Goal: Task Accomplishment & Management: Manage account settings

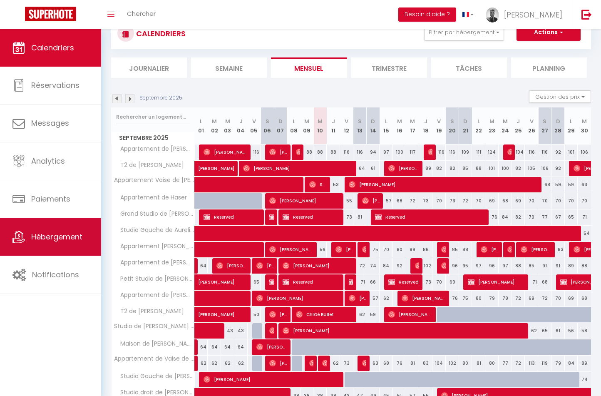
click at [49, 235] on span "Hébergement" at bounding box center [56, 236] width 51 height 10
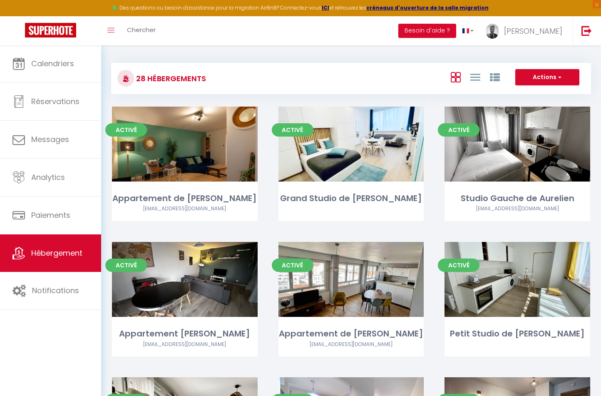
click at [54, 315] on div "Calendriers Réservations Messages Analytics Paiements Hébergement Notifications" at bounding box center [50, 229] width 101 height 368
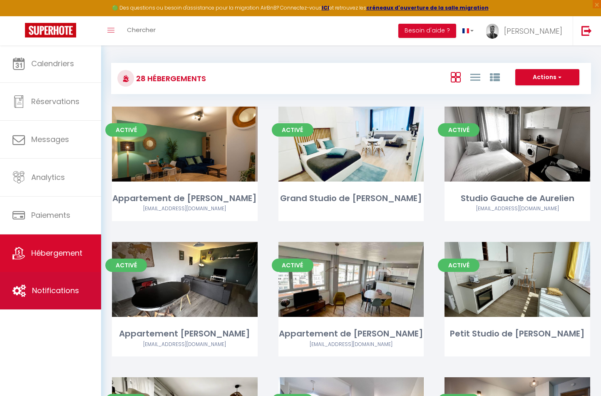
click at [56, 296] on link "Notifications" at bounding box center [50, 290] width 101 height 37
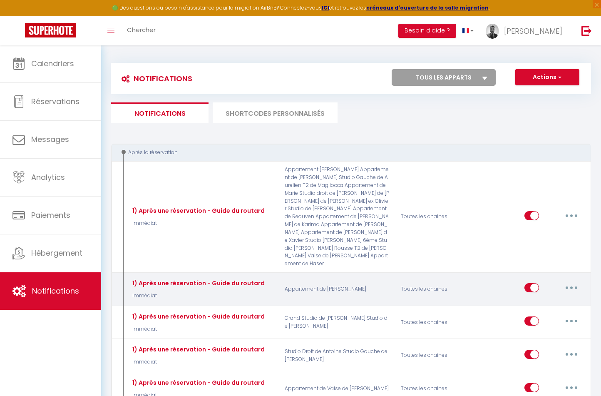
select select
checkbox input "false"
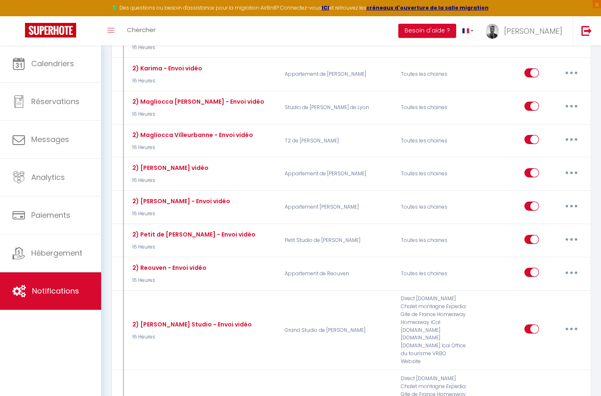
select select
checkbox input "false"
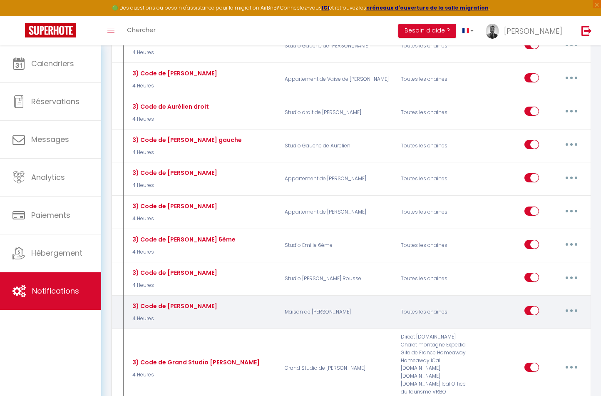
scroll to position [1657, 0]
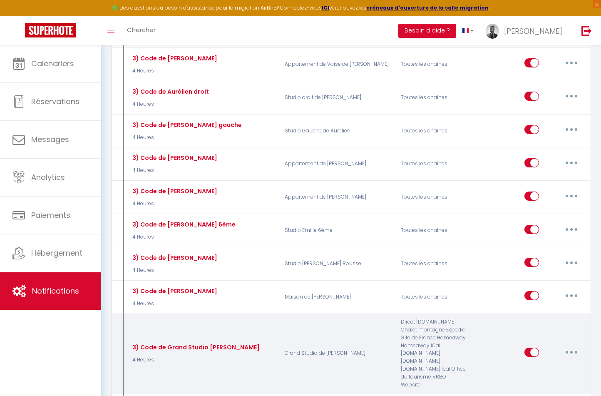
click at [571, 351] on icon "button" at bounding box center [571, 352] width 2 height 2
click at [543, 364] on link "Editer" at bounding box center [550, 371] width 62 height 14
type input "3) Code de Grand Studio [PERSON_NAME]"
select select "4 Heures"
select select "if_deposit_is_paid"
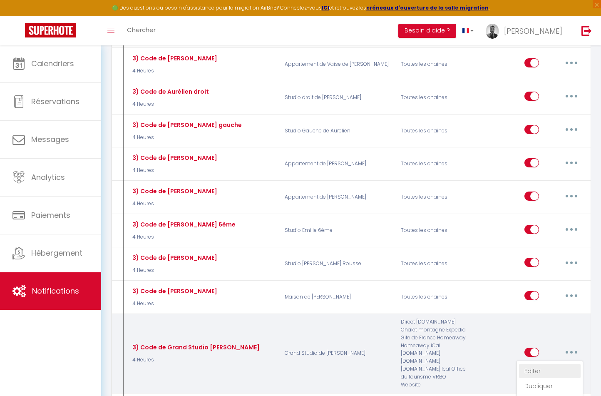
checkbox input "true"
checkbox input "false"
radio input "true"
type input "Instructions et codes pour votre arrivée du jour dans mon logement"
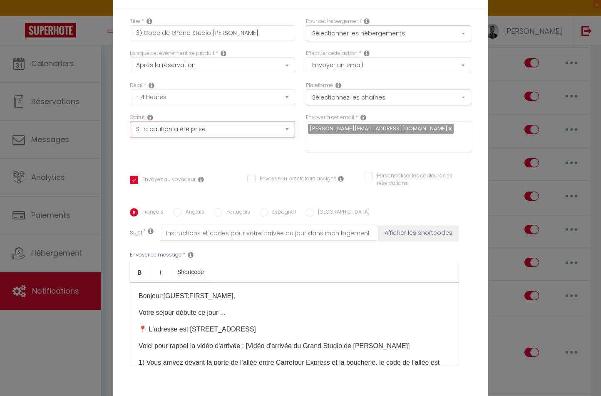
select select
checkbox input "true"
checkbox input "false"
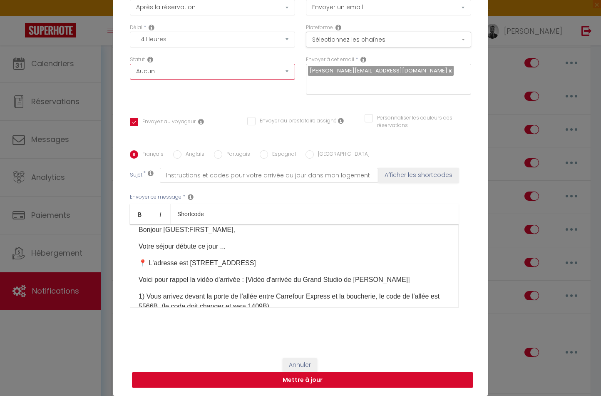
scroll to position [58, 0]
click at [313, 381] on button "Mettre à jour" at bounding box center [302, 380] width 341 height 16
checkbox input "true"
checkbox input "false"
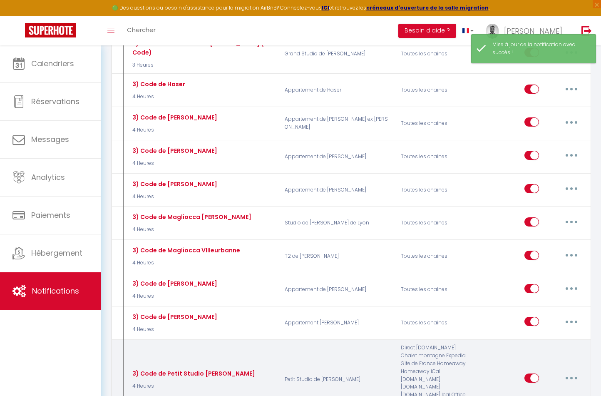
scroll to position [2025, 0]
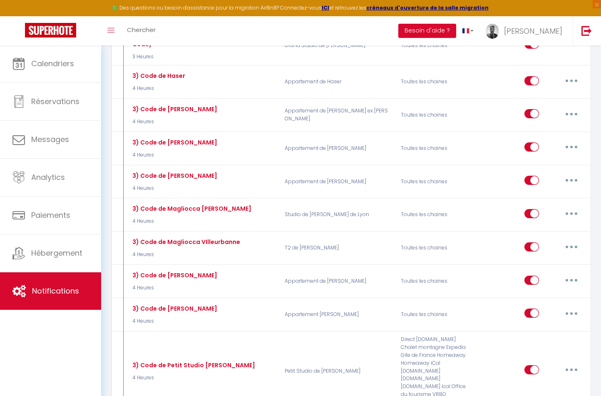
type input "3) Code de Petit Studio [PERSON_NAME] (10H Code)"
select select "2 Heures"
select select "if_deposit_is_paid"
checkbox input "true"
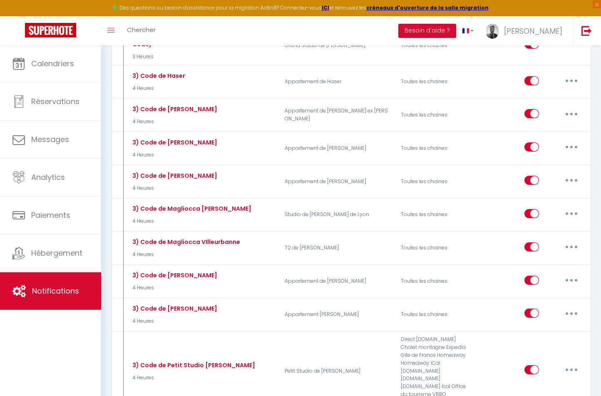
checkbox input "false"
radio input "true"
type input "CODE PETIT STUDIO"
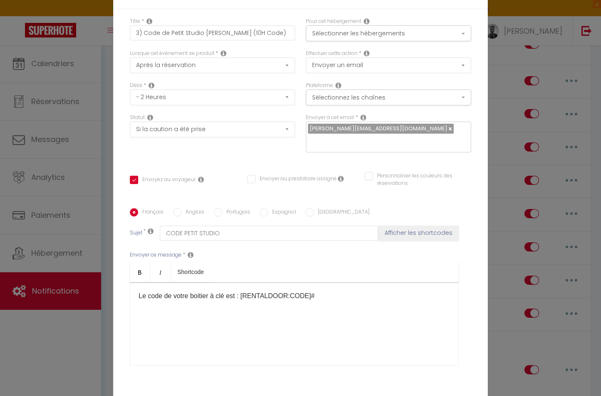
scroll to position [0, 0]
click at [208, 114] on div "Statut Aucun Si la réservation est payée Si réservation non payée Si la caution…" at bounding box center [212, 126] width 165 height 24
select select
checkbox input "true"
checkbox input "false"
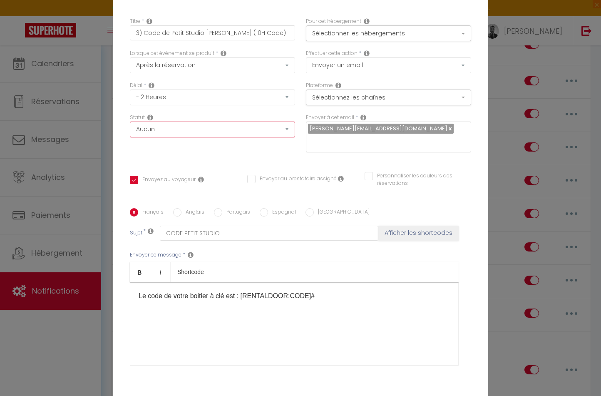
checkbox input "false"
checkbox input "true"
checkbox input "false"
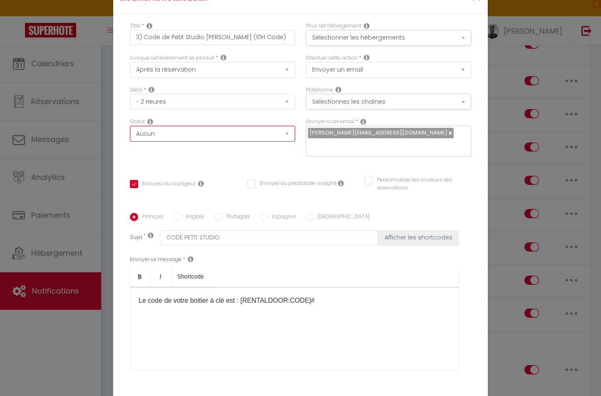
select select "1"
select select
checkbox input "false"
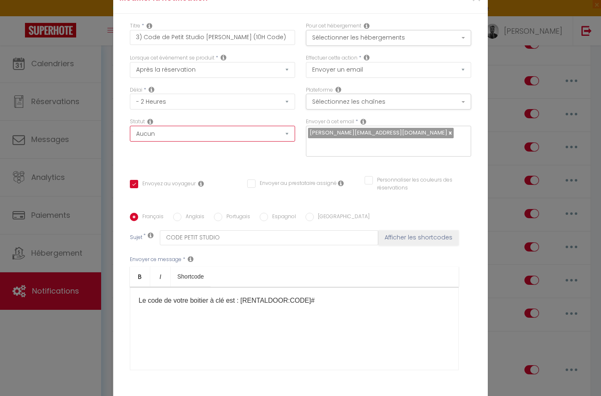
checkbox input "false"
radio input "false"
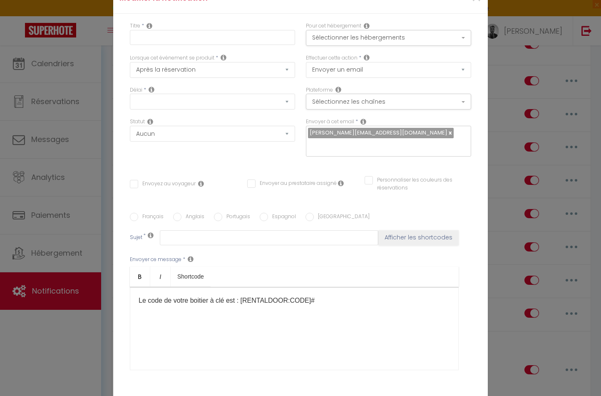
select select
checkbox input "false"
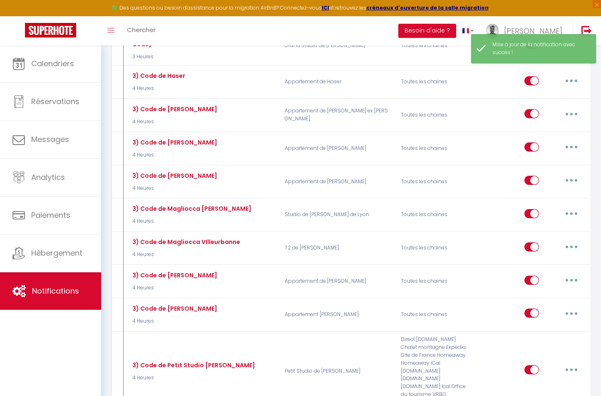
type input "3) Code de Petit Studio [PERSON_NAME] (10H Code)"
select select "2 Heures"
select select
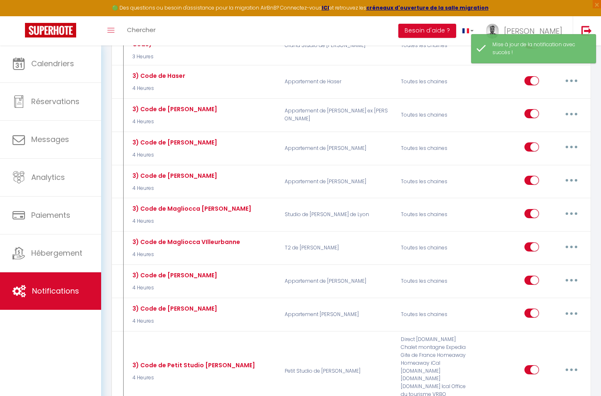
checkbox input "true"
checkbox input "false"
radio input "true"
type input "CODE PETIT STUDIO"
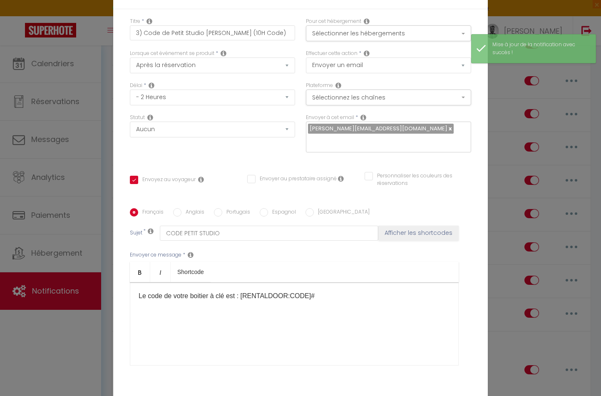
click at [134, 176] on input "Envoyez au voyageur" at bounding box center [163, 180] width 66 height 8
checkbox input "false"
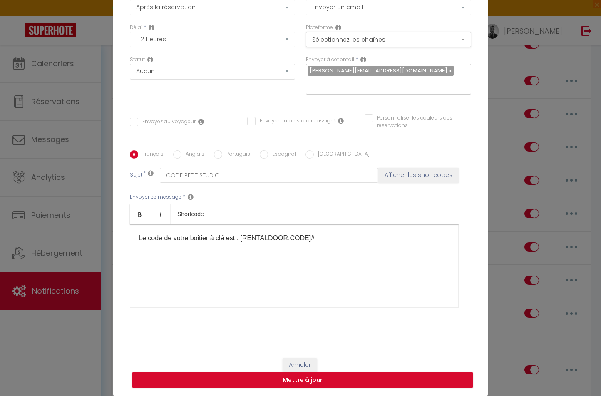
scroll to position [58, 0]
click at [305, 368] on button "Annuler" at bounding box center [300, 365] width 35 height 14
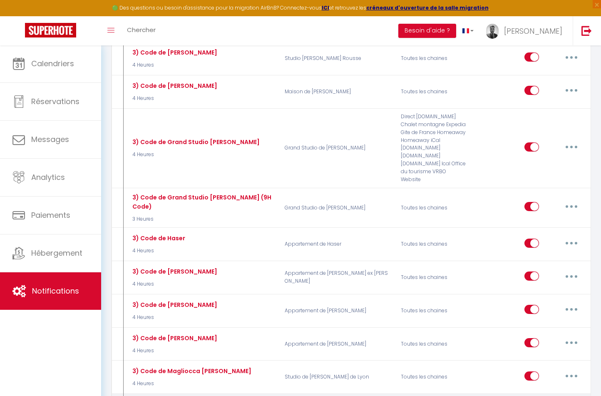
scroll to position [1863, 0]
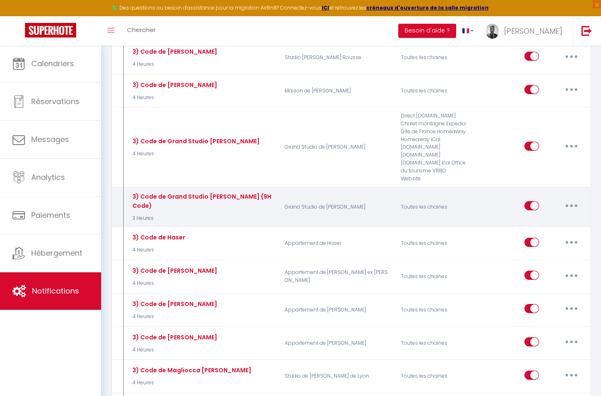
click at [568, 199] on button "button" at bounding box center [571, 205] width 23 height 13
click at [545, 218] on link "Editer" at bounding box center [550, 225] width 62 height 14
type input "3) Code de Grand Studio [PERSON_NAME] (9H Code)"
select select "3 Heures"
select select "if_deposit_is_paid"
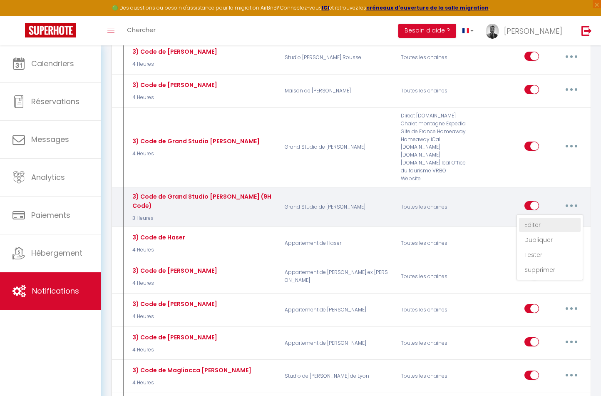
checkbox input "true"
checkbox input "false"
type input "CODE GRAND STUDIO"
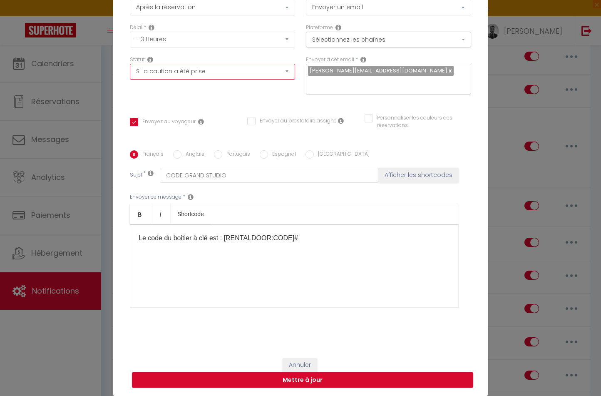
scroll to position [58, 0]
click at [302, 362] on button "Annuler" at bounding box center [300, 365] width 35 height 14
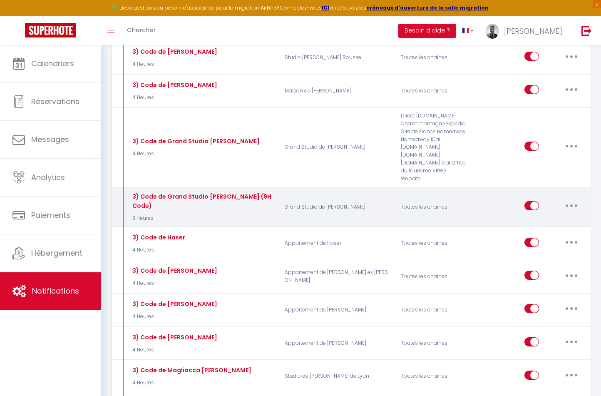
click at [567, 199] on button "button" at bounding box center [571, 205] width 23 height 13
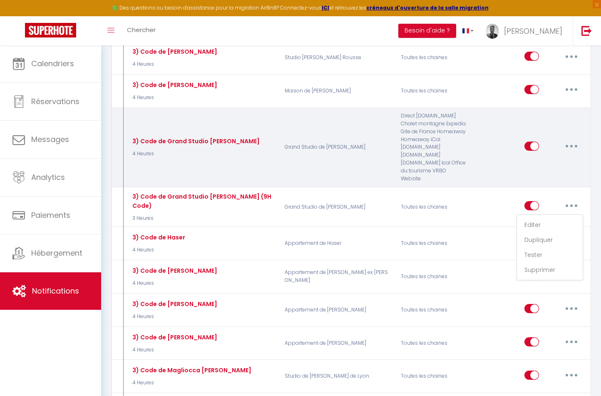
click at [569, 139] on button "button" at bounding box center [571, 145] width 23 height 13
click at [551, 158] on link "Editer" at bounding box center [550, 165] width 62 height 14
type input "3) Code de Grand Studio [PERSON_NAME]"
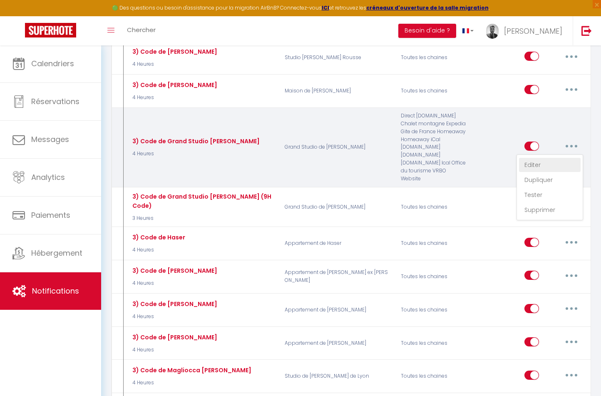
select select "4 Heures"
select select
checkbox input "true"
checkbox input "false"
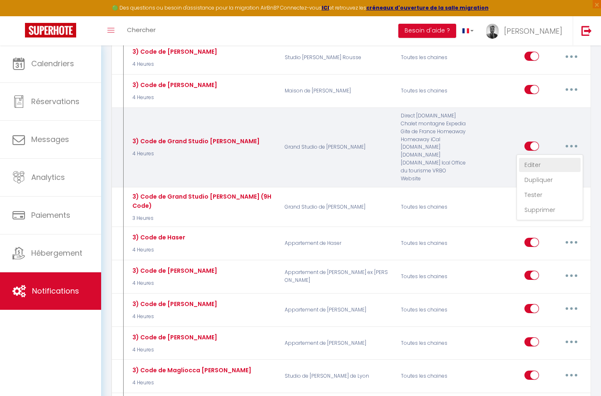
type input "Instructions et codes pour votre arrivée du jour dans mon logement"
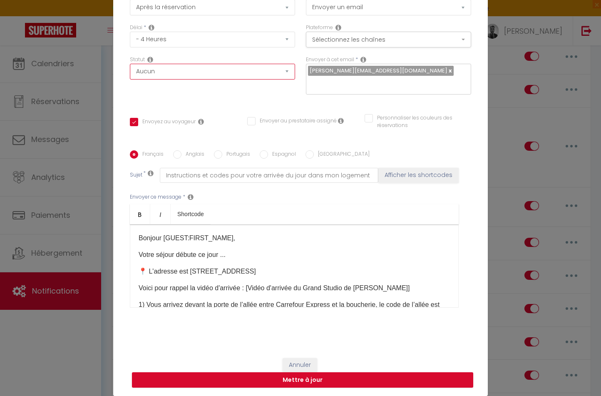
select select "if_deposit_is_paid"
checkbox input "true"
checkbox input "false"
click at [257, 378] on button "Mettre à jour" at bounding box center [302, 380] width 341 height 16
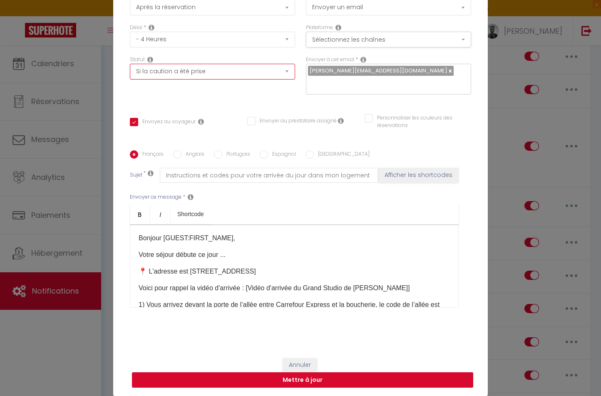
checkbox input "true"
checkbox input "false"
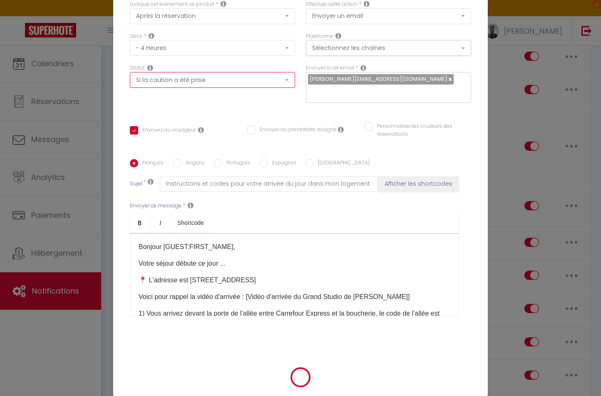
select select "1"
select select
checkbox input "false"
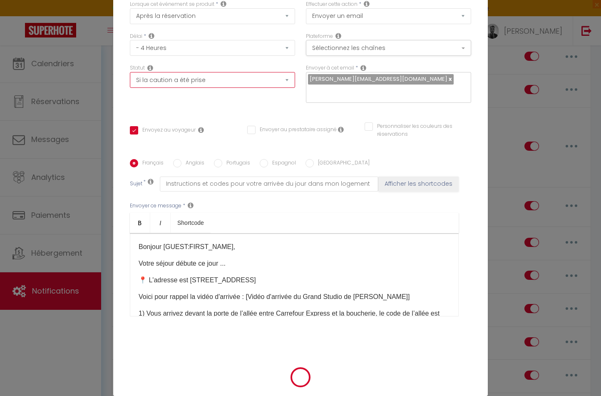
checkbox input "false"
radio input "false"
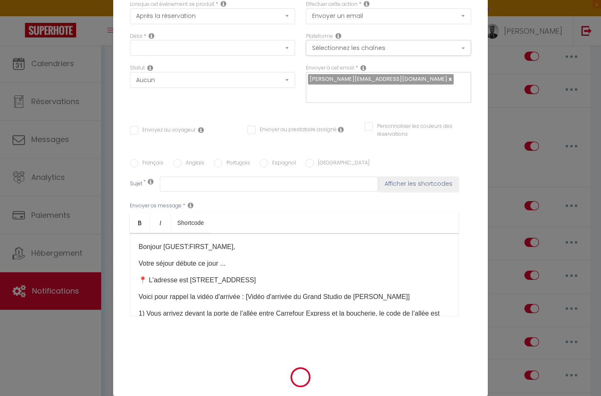
scroll to position [0, 0]
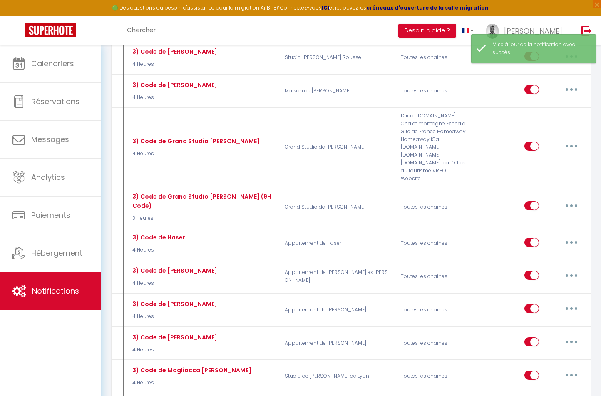
select select
checkbox input "false"
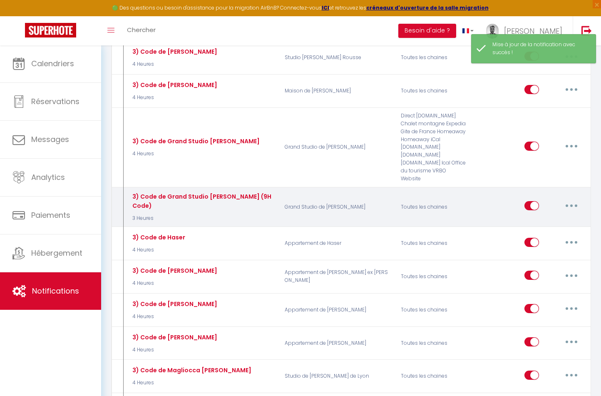
click at [575, 199] on button "button" at bounding box center [571, 205] width 23 height 13
click at [557, 218] on link "Editer" at bounding box center [550, 225] width 62 height 14
type input "3) Code de Grand Studio [PERSON_NAME] (9H Code)"
select select "3 Heures"
select select "if_deposit_is_paid"
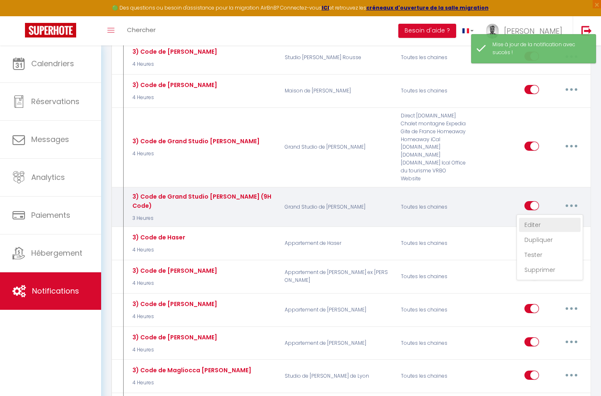
checkbox input "true"
checkbox input "false"
radio input "true"
type input "CODE GRAND STUDIO"
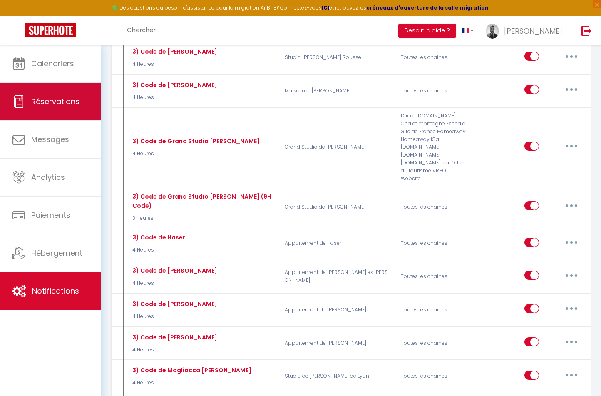
click at [78, 97] on span "Réservations" at bounding box center [55, 101] width 48 height 10
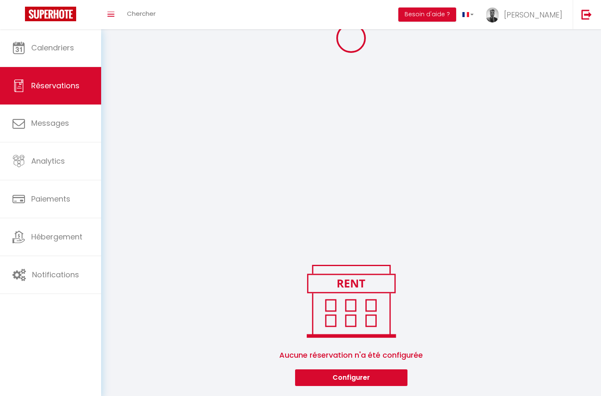
scroll to position [132, 0]
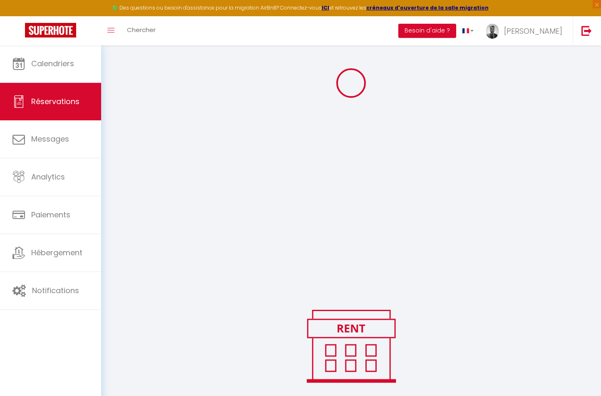
select select "confirmed"
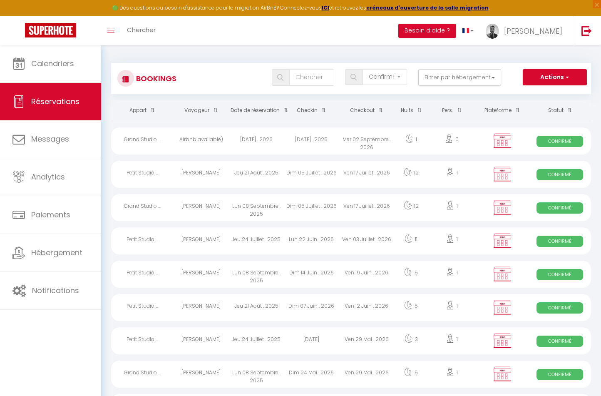
scroll to position [0, 0]
click at [539, 40] on link "[PERSON_NAME]" at bounding box center [526, 30] width 93 height 29
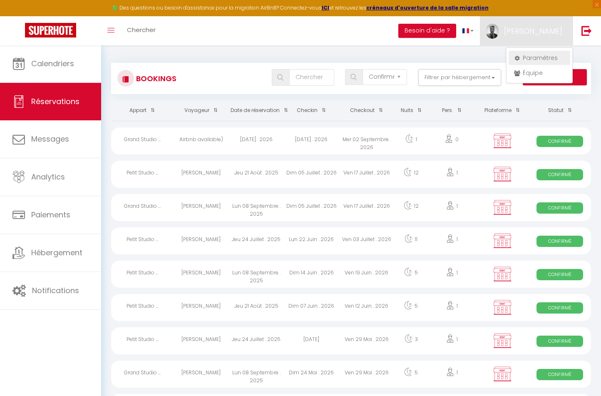
click at [541, 61] on link "Paramètres" at bounding box center [540, 58] width 62 height 14
select select "28"
select select "fr"
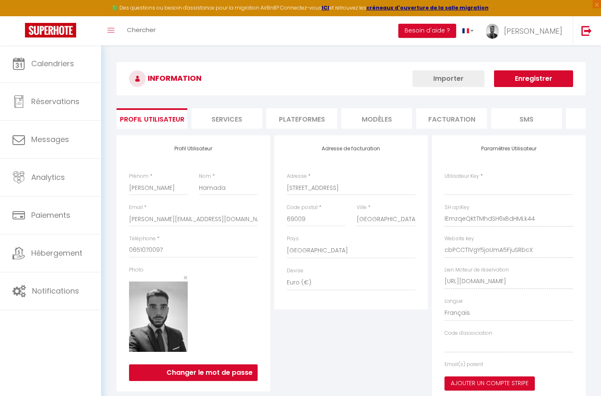
type input "lEmzqeQKtTMhdSH6xBdHMLk44"
type input "cbPCCT1VgY5joUmA5FjuSRbcX"
type input "[URL][DOMAIN_NAME]"
select select "fr"
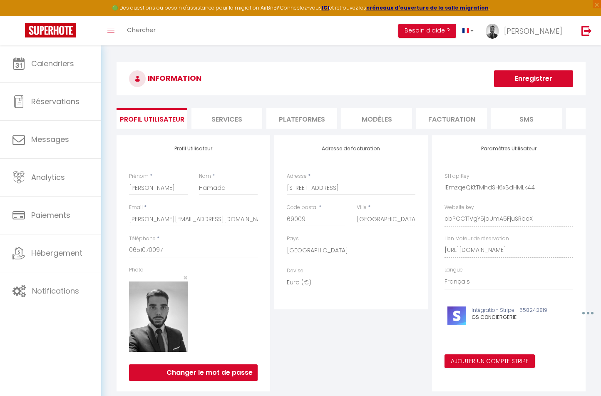
drag, startPoint x: 541, startPoint y: 324, endPoint x: 487, endPoint y: 309, distance: 56.0
click at [487, 309] on div "Intégration Stripe - 658242819 GS CONCIERGERIE Supprimer Editer" at bounding box center [508, 315] width 139 height 35
click at [592, 310] on button "button" at bounding box center [587, 312] width 26 height 13
click at [420, 339] on div "Adresse de facturation Adresse * [STREET_ADDRESS] [GEOGRAPHIC_DATA] [GEOGRAPHIC…" at bounding box center [351, 263] width 158 height 256
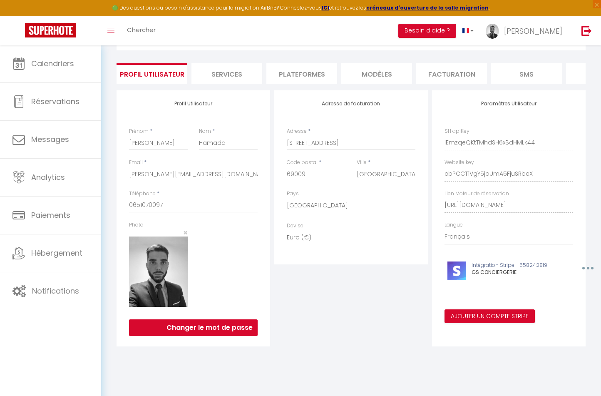
scroll to position [45, 0]
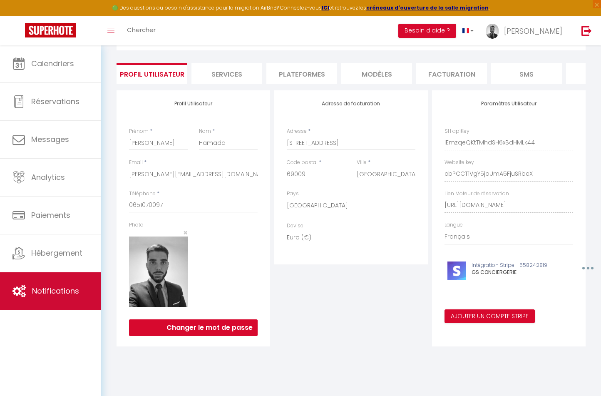
click at [27, 281] on link "Notifications" at bounding box center [50, 290] width 101 height 37
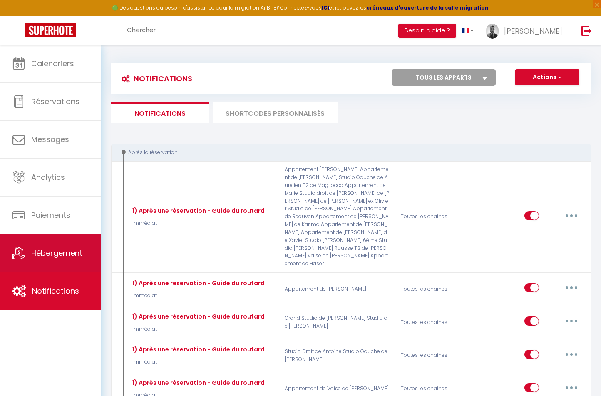
click at [14, 261] on link "Hébergement" at bounding box center [50, 252] width 101 height 37
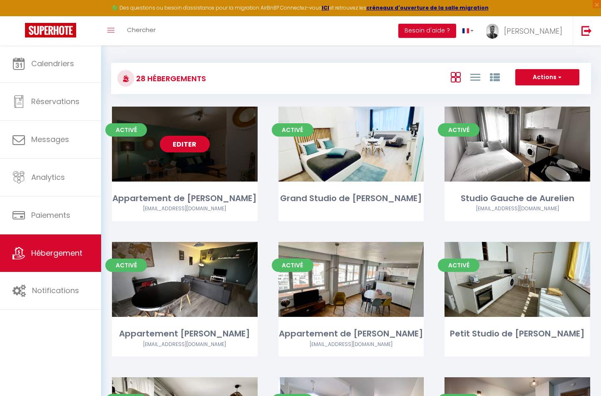
click at [174, 136] on link "Editer" at bounding box center [185, 144] width 50 height 17
click at [174, 139] on link "Editer" at bounding box center [185, 144] width 50 height 17
select select "3"
select select "2"
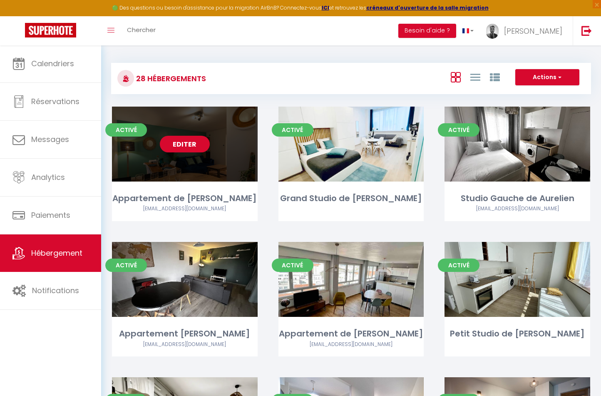
select select "1"
select select
select select "28"
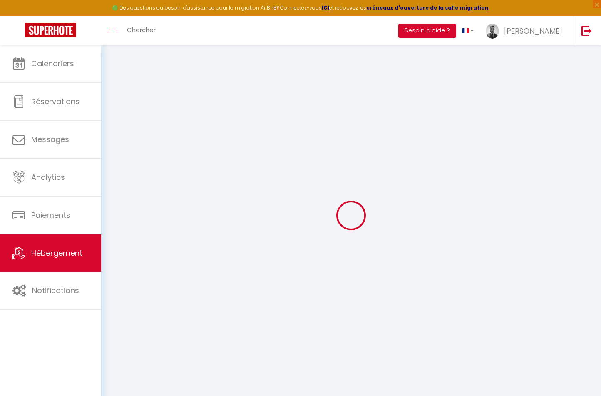
select select
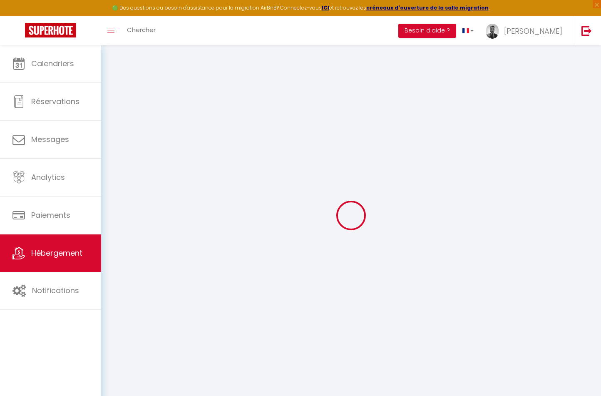
select select
checkbox input "false"
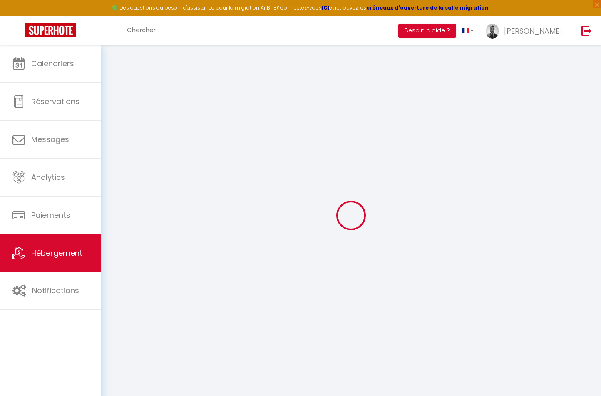
select select
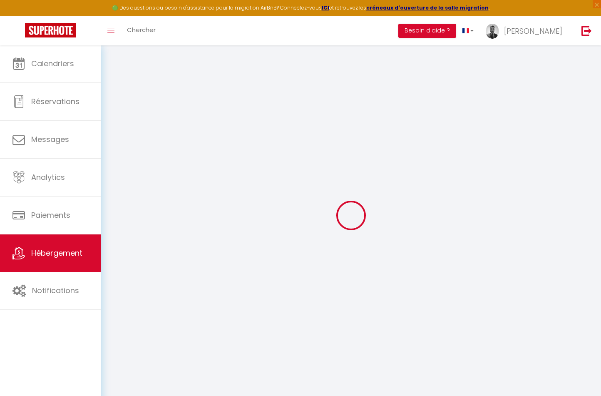
select select
checkbox input "false"
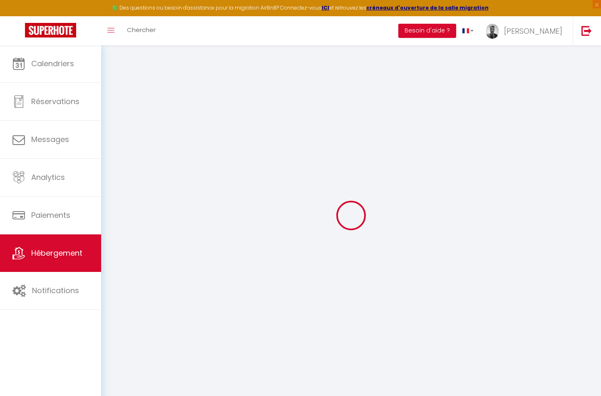
checkbox input "false"
select select
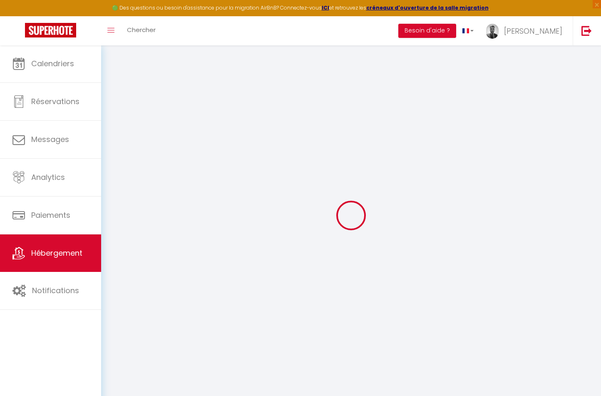
select select
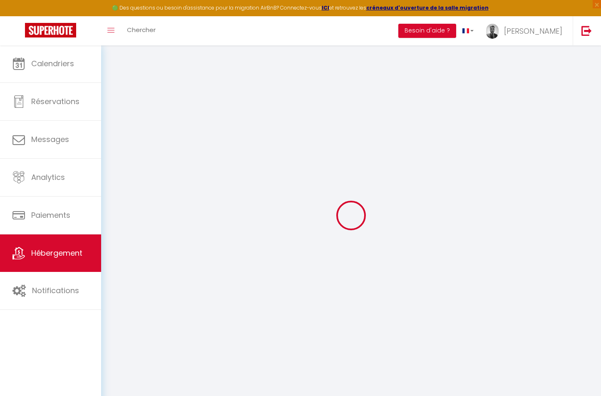
checkbox input "false"
select select
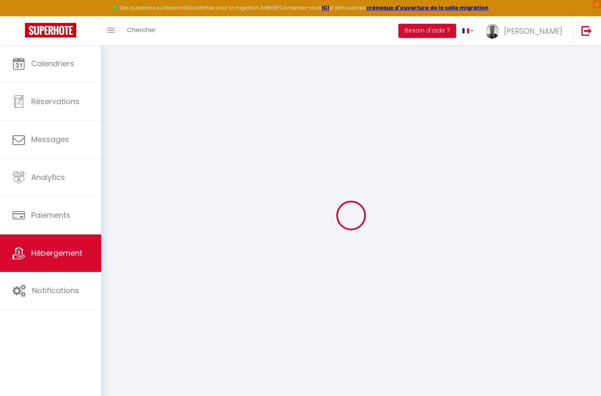
select select
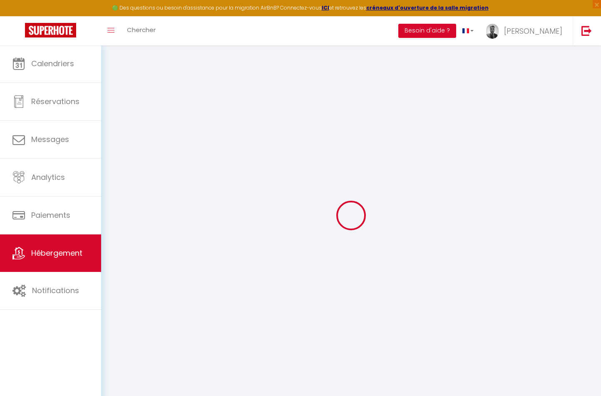
select select
checkbox input "false"
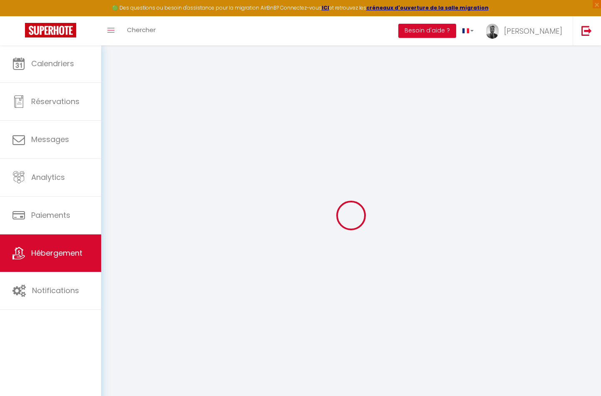
checkbox input "false"
select select
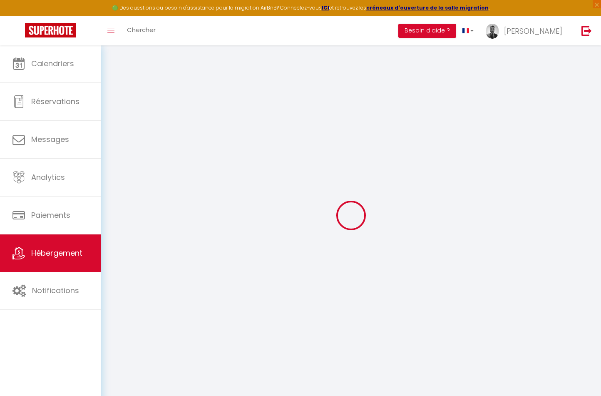
select select
checkbox input "false"
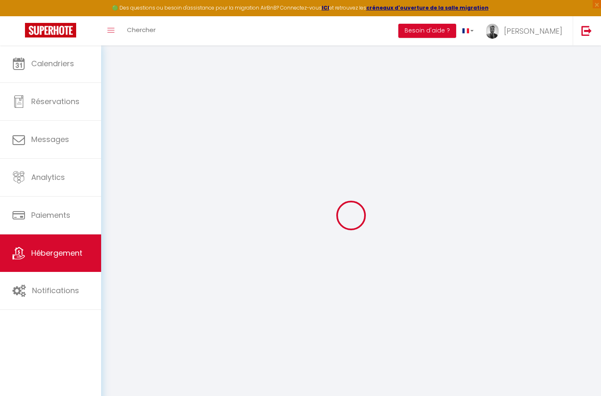
checkbox input "false"
select select
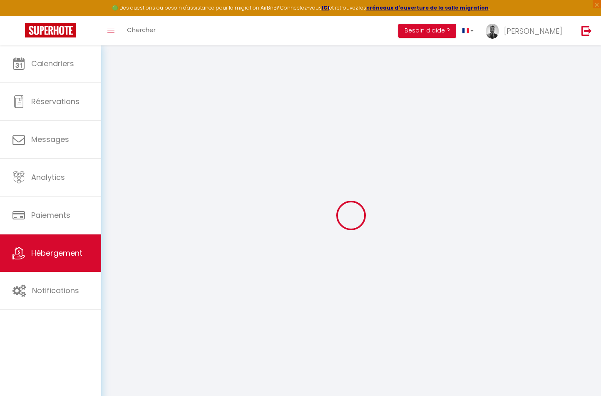
type input "Appartement de [PERSON_NAME]"
type input "[PERSON_NAME]"
type input "Pelletier"
type input "[STREET_ADDRESS]"
type input "69100"
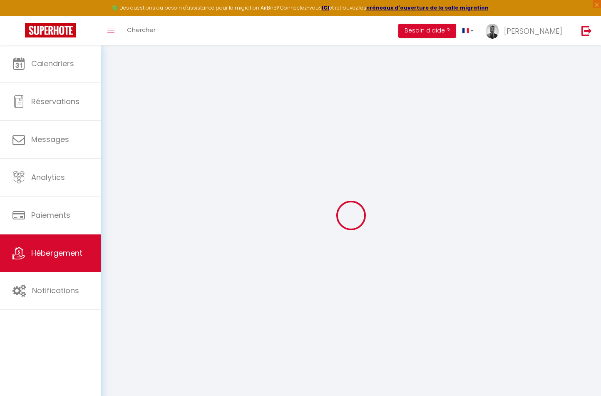
type input "[GEOGRAPHIC_DATA]"
select select "2"
type input "125"
type input "10"
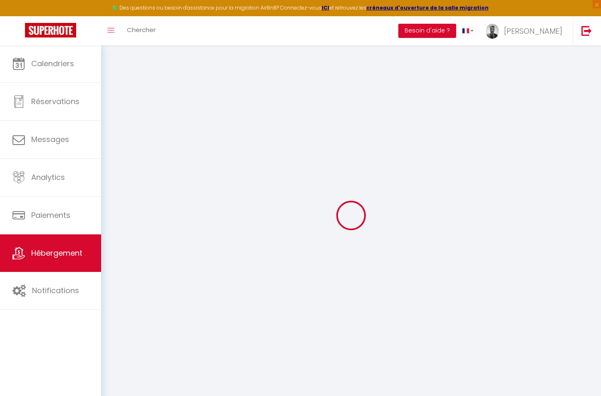
type input "64"
select select
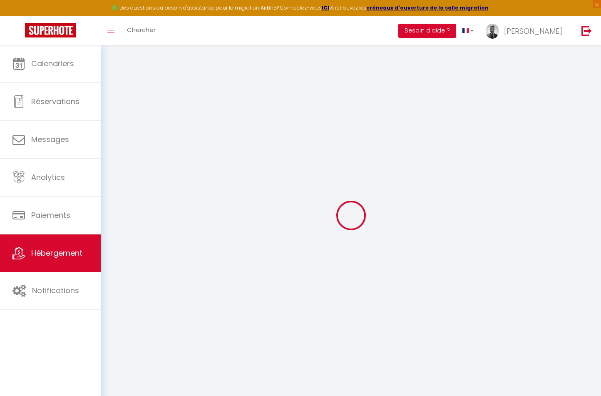
select select
type input "[STREET_ADDRESS]"
type input "69100"
type input "[GEOGRAPHIC_DATA]"
type input "[PERSON_NAME][EMAIL_ADDRESS][DOMAIN_NAME]"
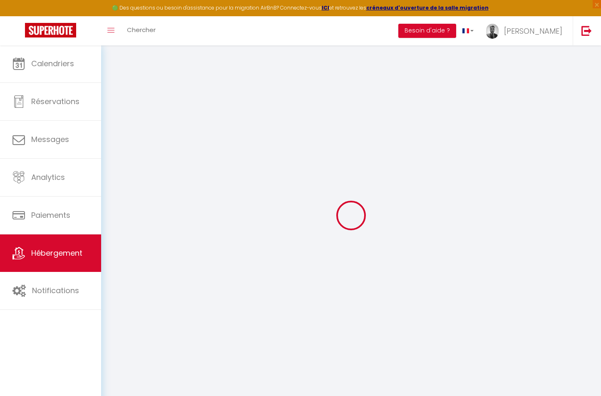
select select
checkbox input "false"
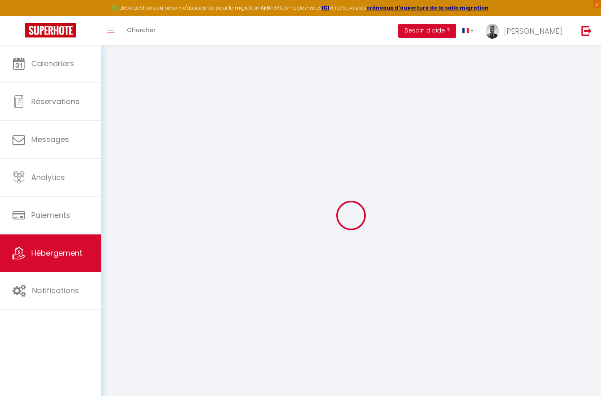
type input "19"
type input "69"
type input "0"
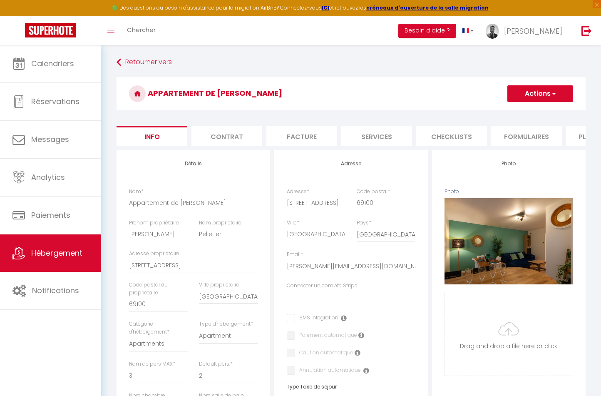
click at [573, 137] on li "Plateformes" at bounding box center [601, 136] width 71 height 20
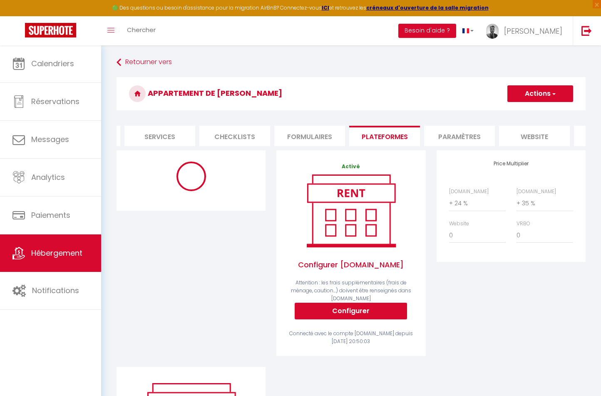
scroll to position [0, 217]
click at [462, 138] on li "Paramètres" at bounding box center [459, 136] width 71 height 20
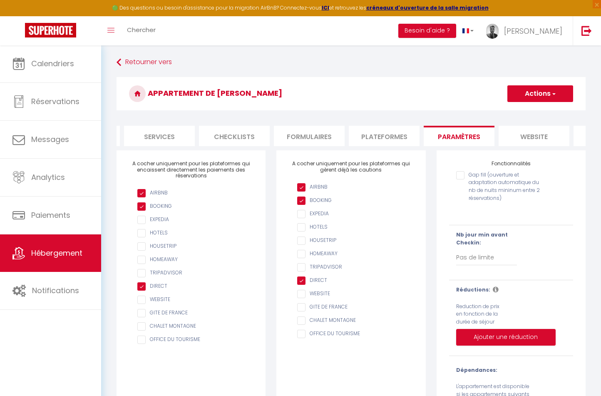
click at [532, 126] on li "website" at bounding box center [534, 136] width 71 height 20
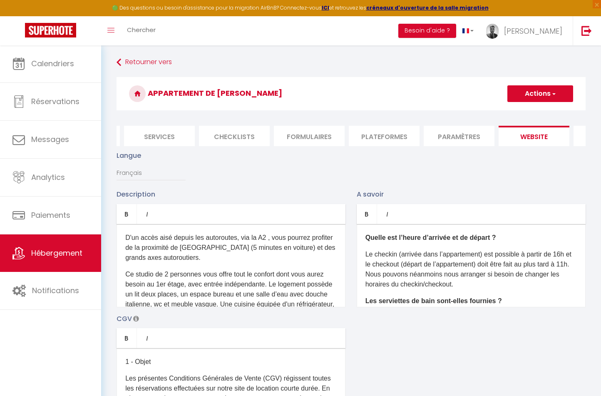
click at [310, 144] on li "Formulaires" at bounding box center [309, 136] width 71 height 20
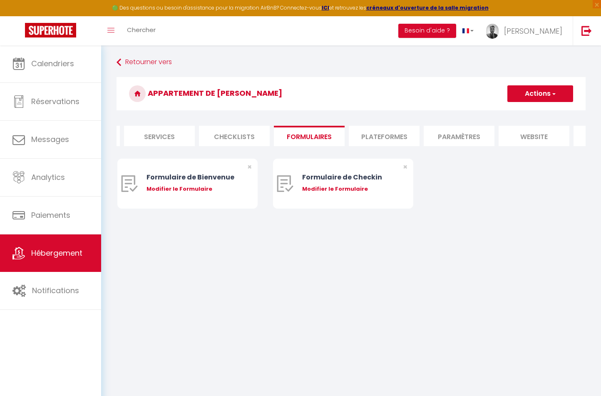
click at [237, 135] on li "Checklists" at bounding box center [234, 136] width 71 height 20
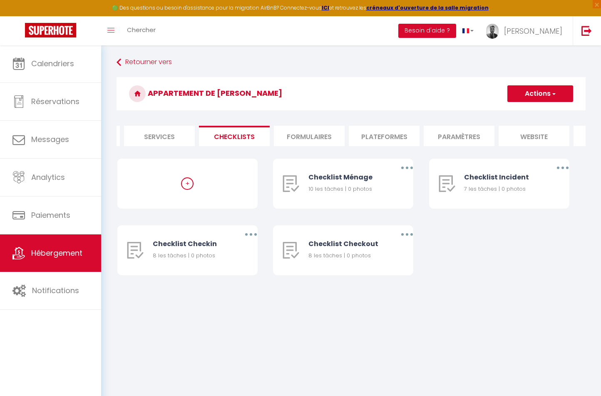
scroll to position [11, 0]
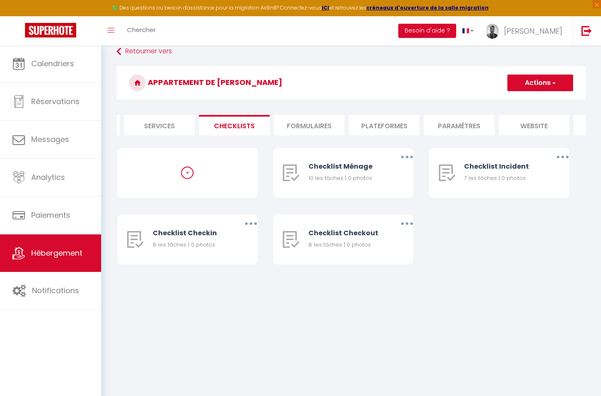
click at [155, 118] on li "Services" at bounding box center [159, 125] width 71 height 20
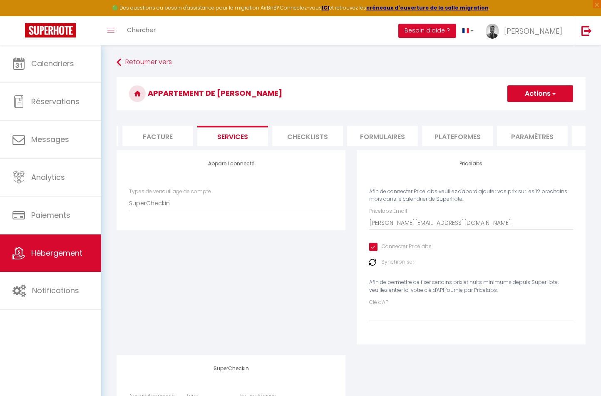
scroll to position [0, 0]
click at [162, 132] on li "Facture" at bounding box center [157, 136] width 71 height 20
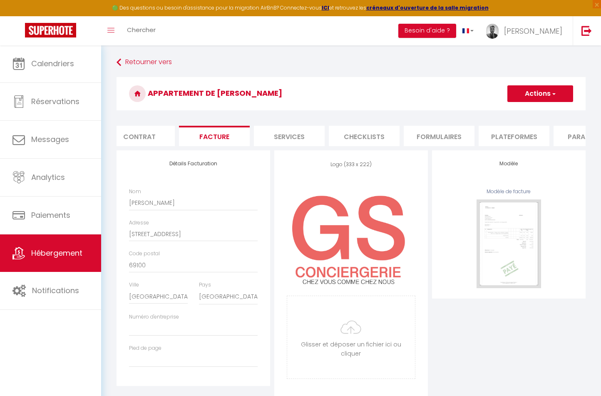
scroll to position [0, 88]
click at [155, 132] on li "Contrat" at bounding box center [139, 136] width 71 height 20
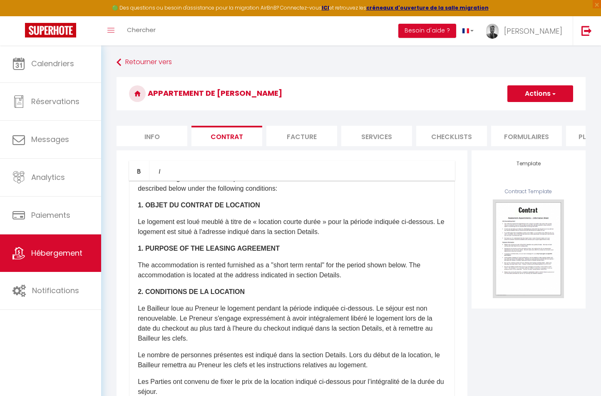
scroll to position [0, -1]
click at [141, 135] on li "Info" at bounding box center [152, 136] width 71 height 20
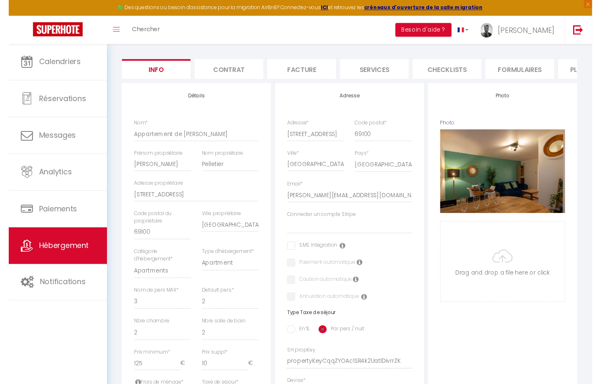
scroll to position [96, 0]
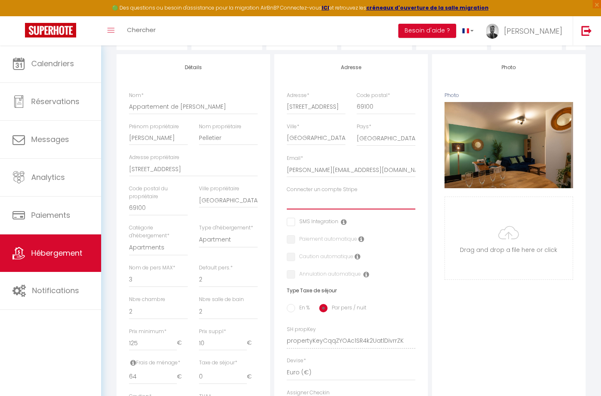
click at [378, 191] on div "Connecter un compte Stripe GS CONCIERGERIE" at bounding box center [351, 198] width 129 height 24
click at [366, 274] on icon at bounding box center [366, 274] width 6 height 7
click at [365, 274] on icon at bounding box center [366, 274] width 6 height 7
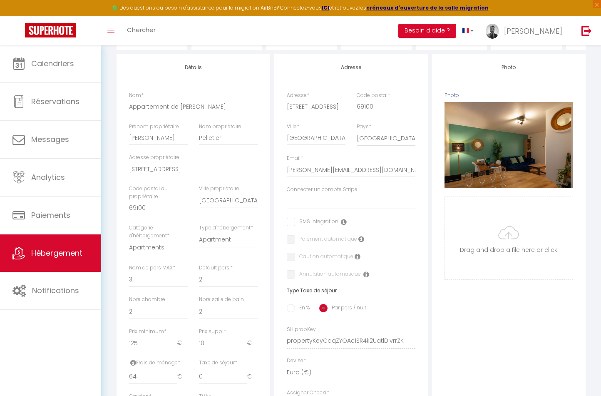
click at [456, 38] on li "Besoin d'aide ?" at bounding box center [427, 30] width 58 height 29
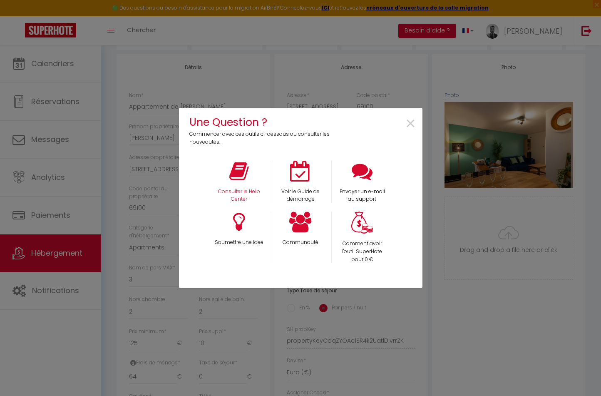
click at [232, 187] on div "Consulter le Help Center" at bounding box center [239, 182] width 62 height 43
click at [232, 197] on p "Consulter le Help Center" at bounding box center [238, 196] width 51 height 16
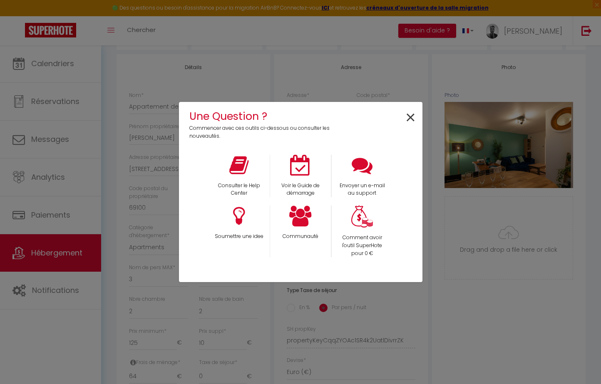
click at [405, 119] on span "×" at bounding box center [410, 118] width 11 height 26
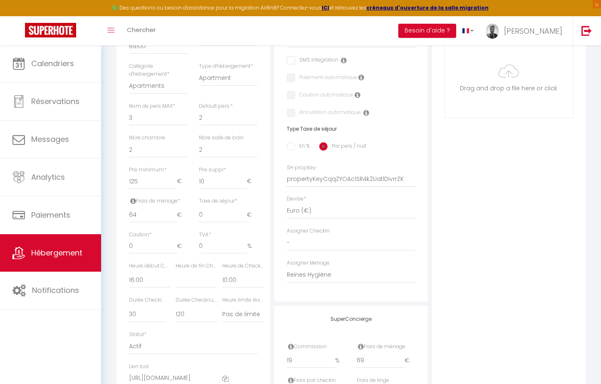
scroll to position [265, 0]
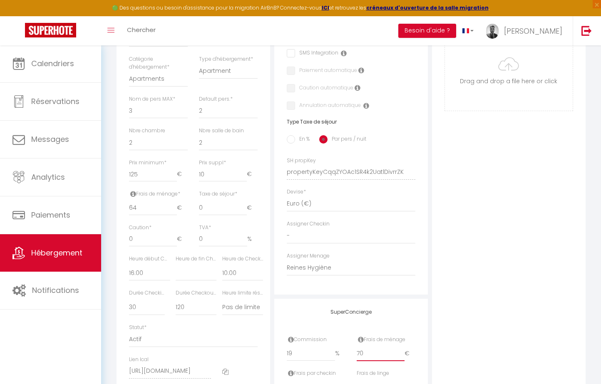
click at [402, 350] on input "70" at bounding box center [381, 353] width 48 height 15
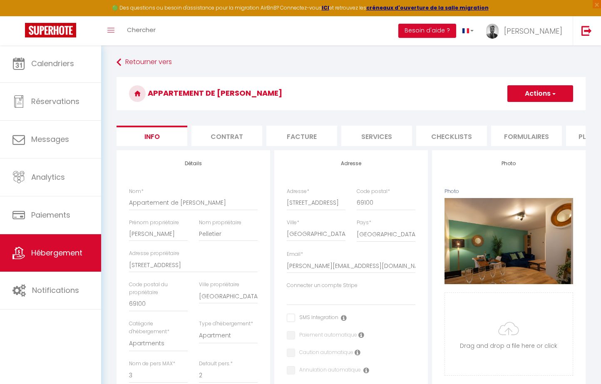
scroll to position [0, 0]
click at [541, 94] on button "Actions" at bounding box center [540, 93] width 66 height 17
click at [527, 110] on link "Enregistrer" at bounding box center [528, 112] width 89 height 11
click at [521, 87] on button "Actions" at bounding box center [540, 93] width 66 height 17
click at [504, 111] on input "Enregistrer" at bounding box center [507, 112] width 31 height 8
